Goal: Task Accomplishment & Management: Complete application form

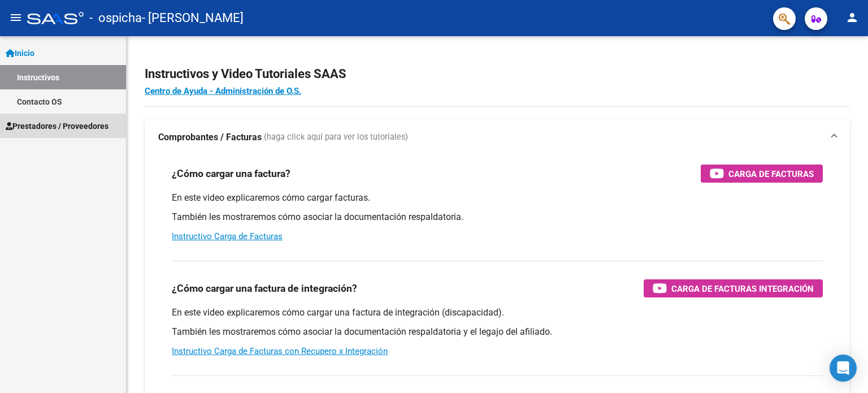
click at [46, 122] on span "Prestadores / Proveedores" at bounding box center [57, 126] width 103 height 12
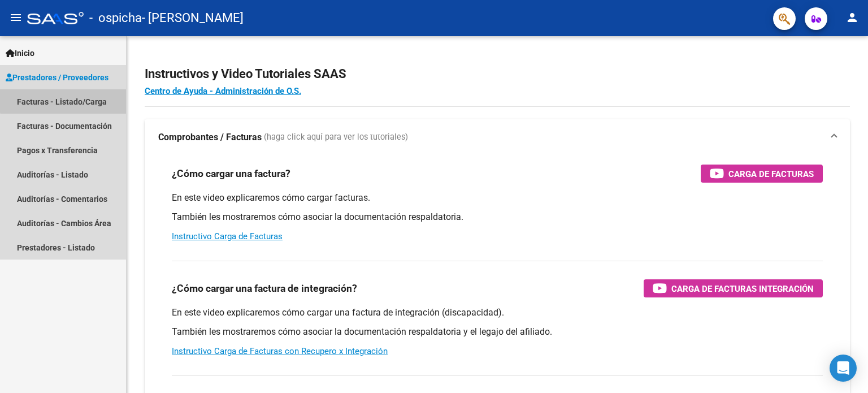
click at [72, 90] on link "Facturas - Listado/Carga" at bounding box center [63, 101] width 126 height 24
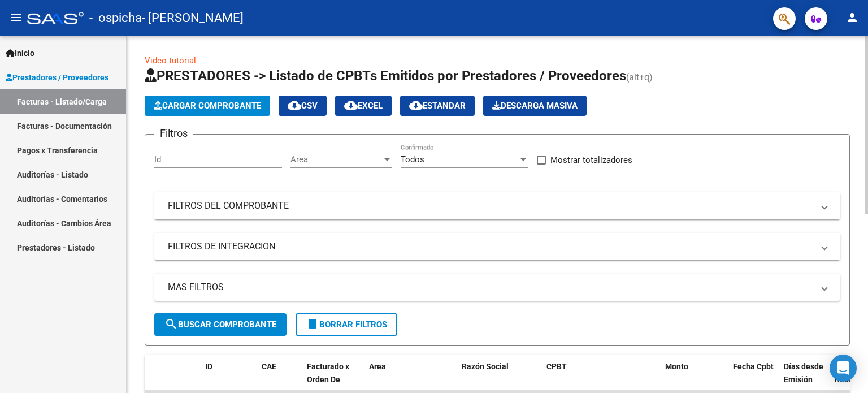
click at [209, 101] on span "Cargar Comprobante" at bounding box center [207, 106] width 107 height 10
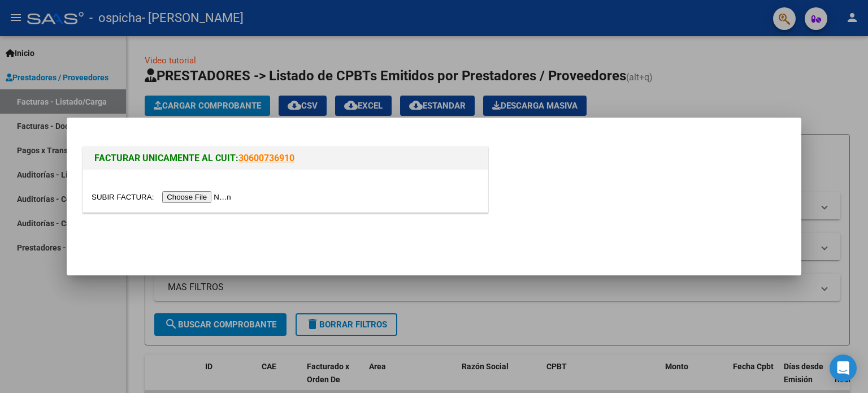
click at [207, 194] on input "file" at bounding box center [162, 197] width 143 height 12
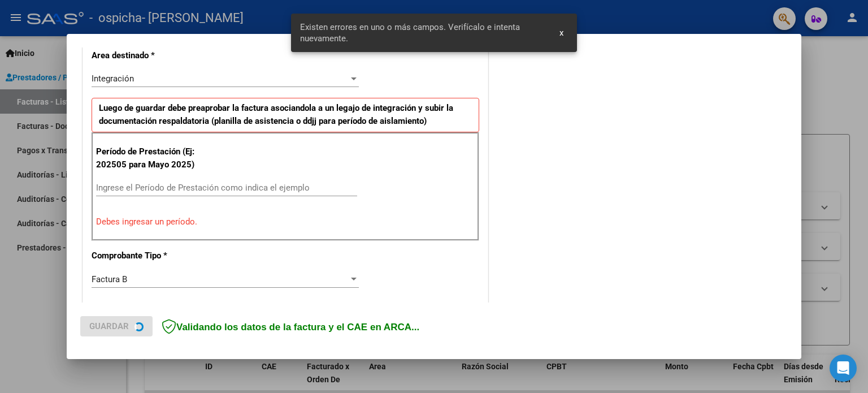
scroll to position [264, 0]
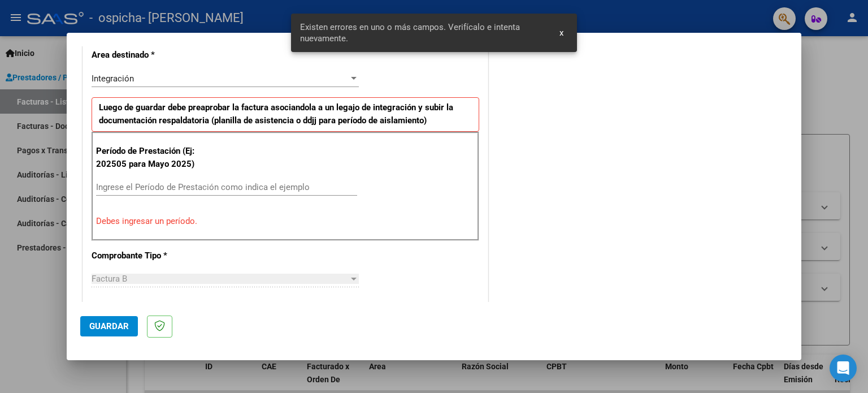
click at [133, 189] on input "Ingrese el Período de Prestación como indica el ejemplo" at bounding box center [226, 187] width 261 height 10
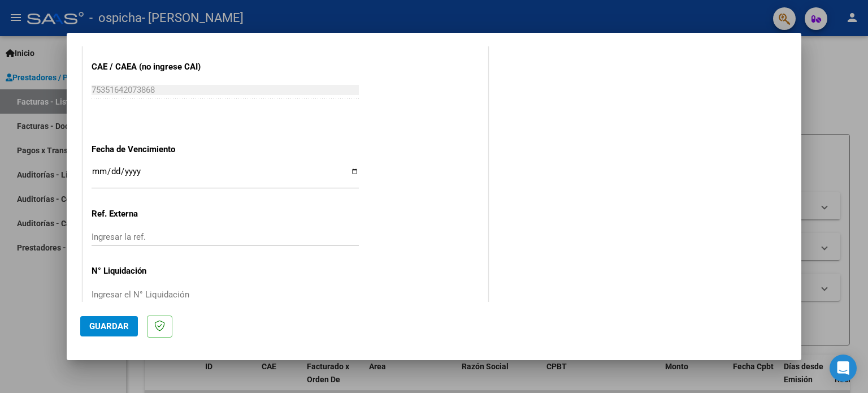
scroll to position [737, 0]
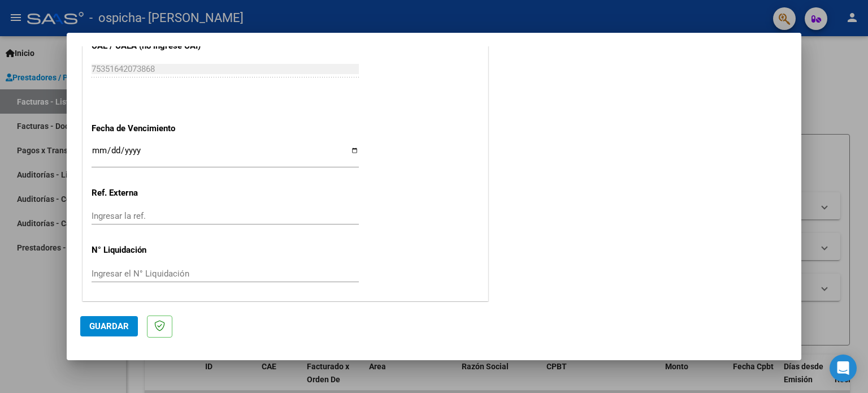
type input "202508"
click at [108, 327] on span "Guardar" at bounding box center [109, 326] width 40 height 10
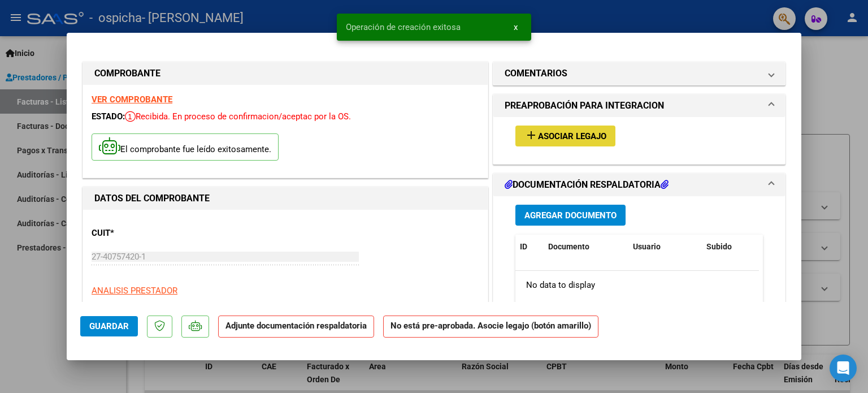
click at [546, 133] on span "Asociar Legajo" at bounding box center [572, 136] width 68 height 10
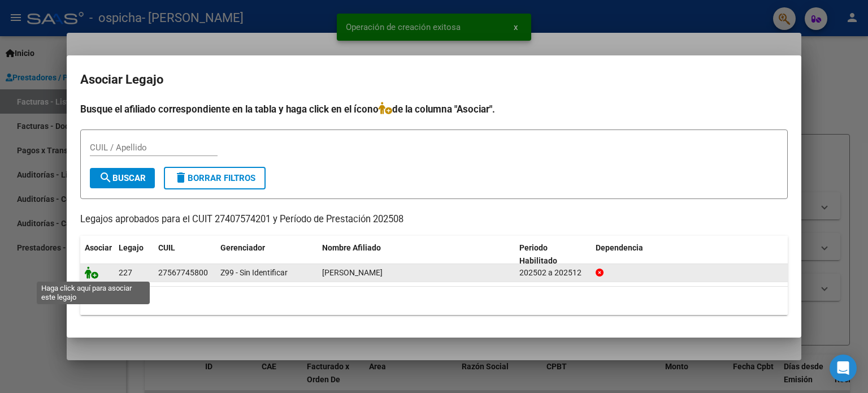
click at [93, 276] on icon at bounding box center [92, 272] width 14 height 12
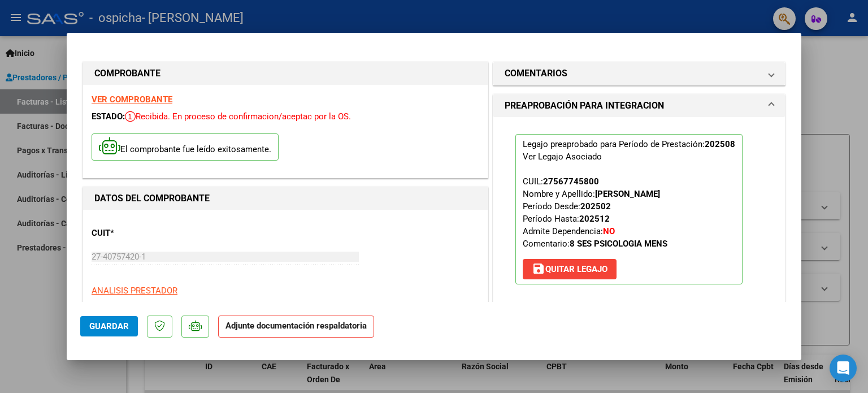
scroll to position [150, 0]
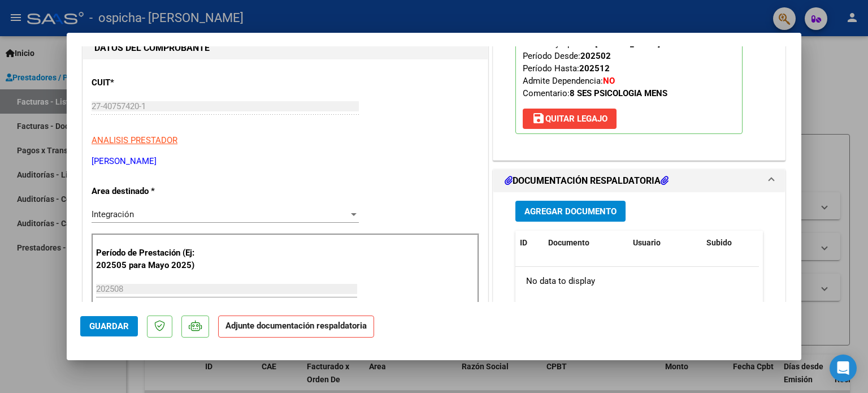
click at [569, 207] on span "Agregar Documento" at bounding box center [570, 211] width 92 height 10
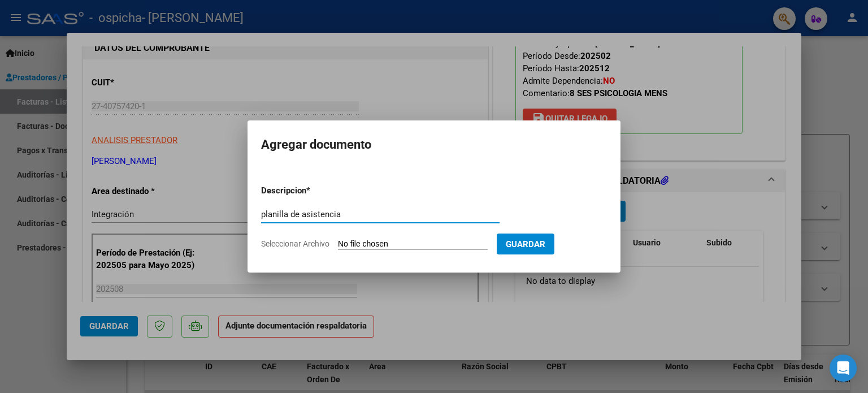
type input "planilla de asistencia"
click at [391, 243] on input "Seleccionar Archivo" at bounding box center [413, 244] width 150 height 11
type input "C:\fakepath\[PERSON_NAME] de asistencia agosto .pdf"
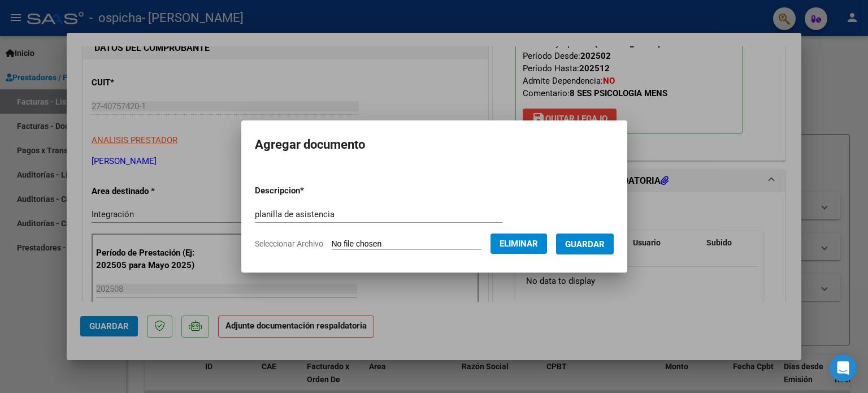
click at [599, 246] on span "Guardar" at bounding box center [585, 244] width 40 height 10
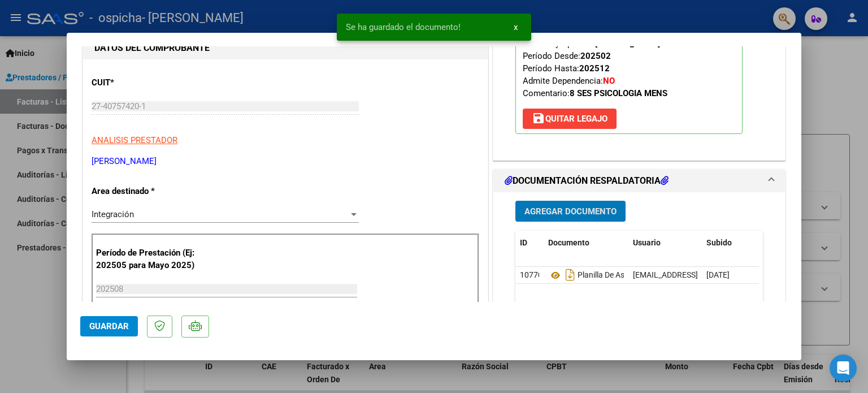
click at [559, 211] on span "Agregar Documento" at bounding box center [570, 211] width 92 height 10
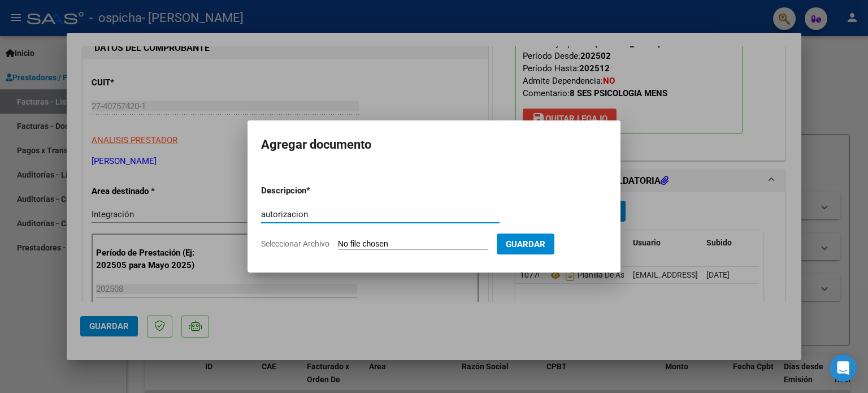
type input "autorizacion"
click at [371, 239] on input "Seleccionar Archivo" at bounding box center [413, 244] width 150 height 11
type input "C:\fakepath\[PERSON_NAME] - autorizacion 2025.pdf"
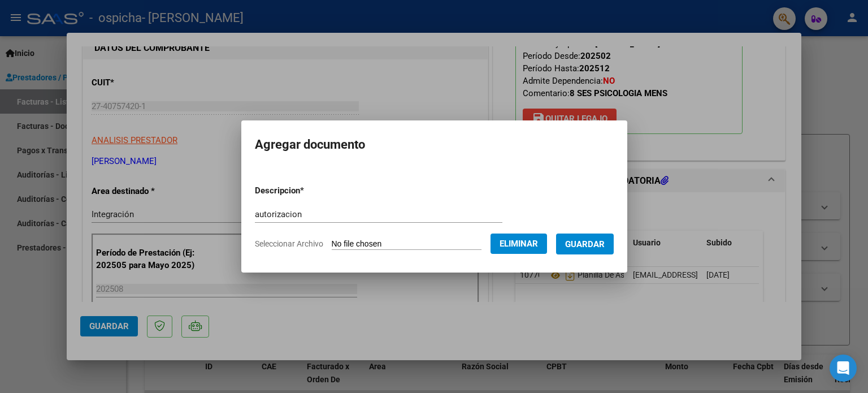
click at [582, 241] on span "Guardar" at bounding box center [585, 244] width 40 height 10
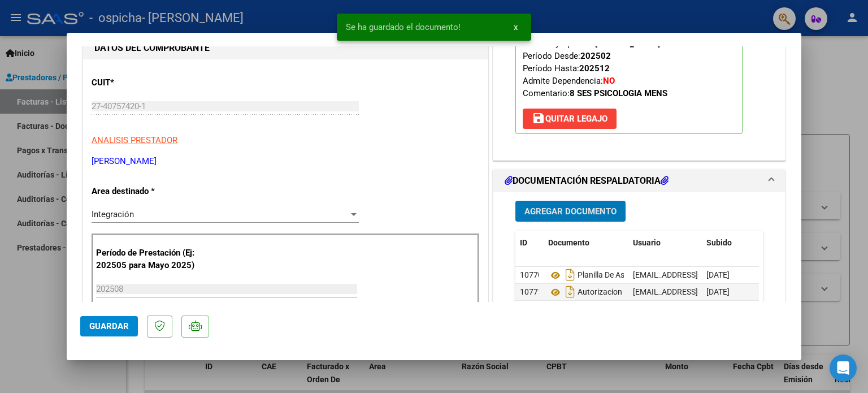
click at [118, 326] on span "Guardar" at bounding box center [109, 326] width 40 height 10
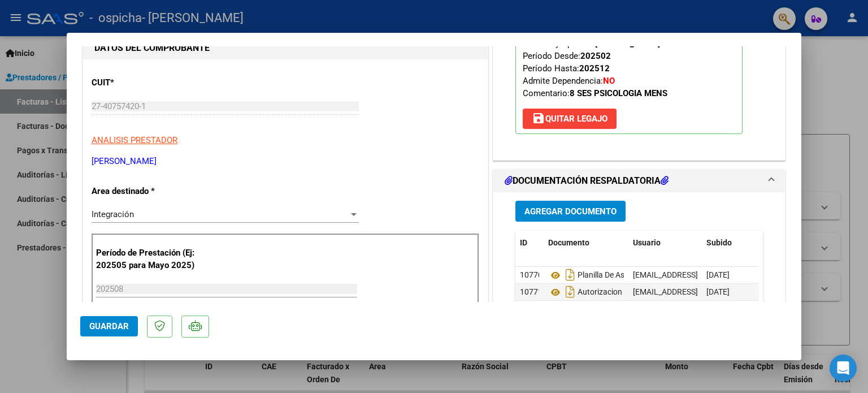
click at [43, 298] on div at bounding box center [434, 196] width 868 height 393
type input "$ 0,00"
